Goal: Transaction & Acquisition: Purchase product/service

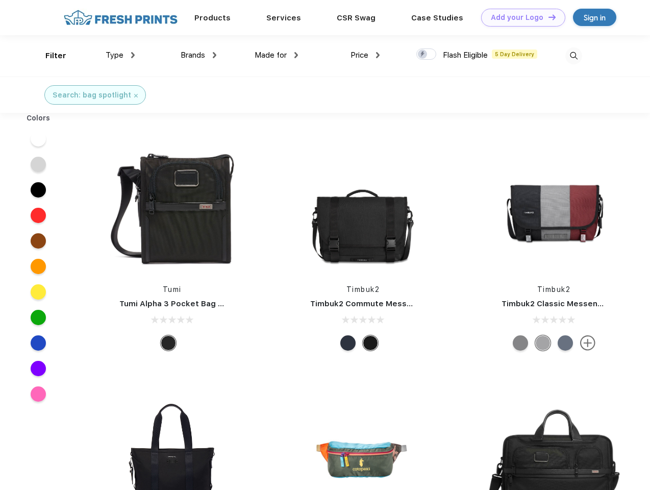
click at [519, 17] on link "Add your Logo Design Tool" at bounding box center [523, 18] width 84 height 18
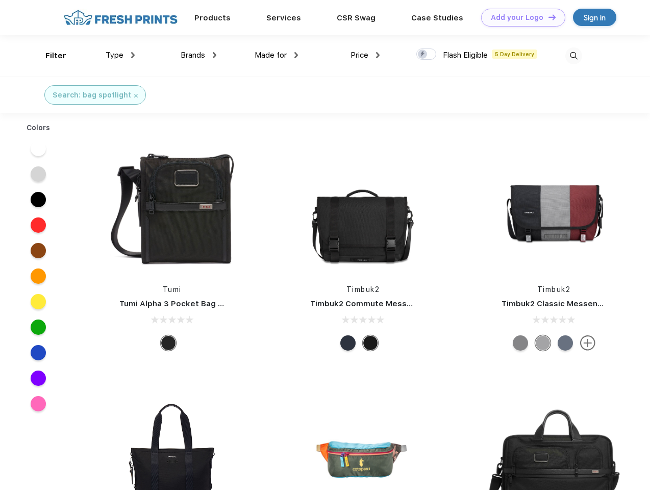
click at [0, 0] on div "Design Tool" at bounding box center [0, 0] width 0 height 0
click at [547, 17] on link "Add your Logo Design Tool" at bounding box center [523, 18] width 84 height 18
click at [49, 56] on div "Filter" at bounding box center [55, 56] width 21 height 12
click at [120, 55] on span "Type" at bounding box center [115, 54] width 18 height 9
click at [198, 55] on span "Brands" at bounding box center [193, 54] width 24 height 9
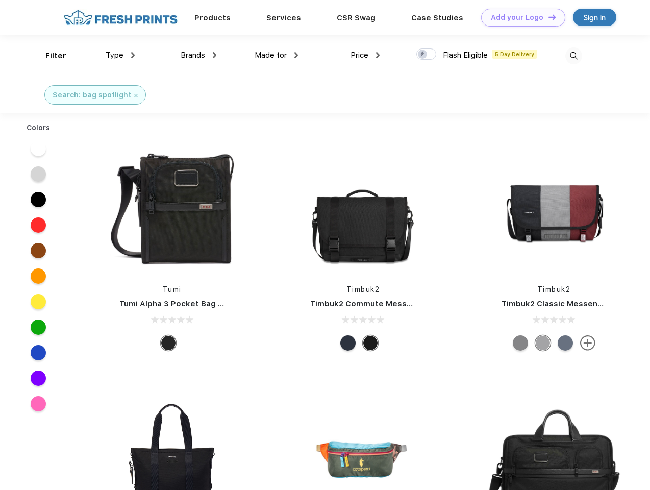
click at [276, 55] on span "Made for" at bounding box center [271, 54] width 32 height 9
click at [365, 55] on span "Price" at bounding box center [359, 54] width 18 height 9
click at [426, 55] on div at bounding box center [426, 53] width 20 height 11
click at [423, 55] on input "checkbox" at bounding box center [419, 51] width 7 height 7
click at [573, 56] on img at bounding box center [573, 55] width 17 height 17
